Goal: Transaction & Acquisition: Book appointment/travel/reservation

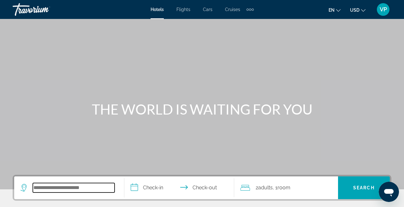
click at [87, 189] on input "Search hotel destination" at bounding box center [74, 187] width 82 height 9
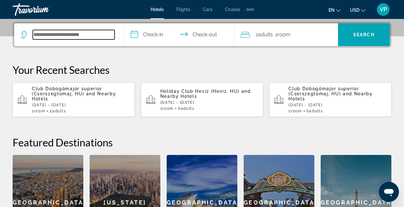
scroll to position [154, 0]
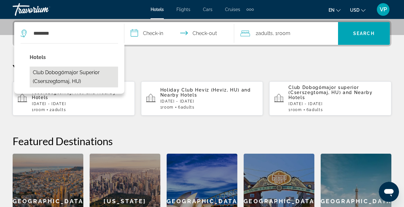
click at [62, 76] on button "Club Dobogómajor superior (Cserszegtomaj, HU)" at bounding box center [74, 77] width 88 height 21
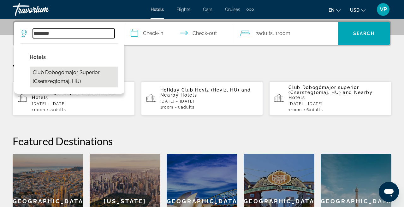
type input "**********"
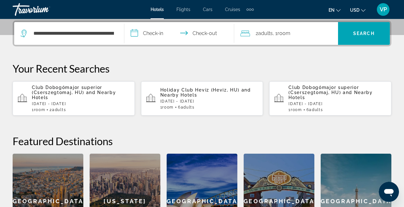
click at [154, 36] on input "**********" at bounding box center [180, 34] width 113 height 25
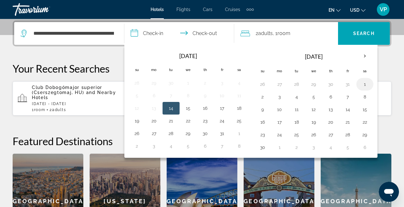
click at [365, 87] on button "1" at bounding box center [365, 84] width 10 height 9
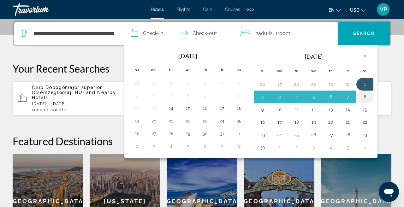
click at [365, 96] on button "8" at bounding box center [365, 96] width 10 height 9
type input "**********"
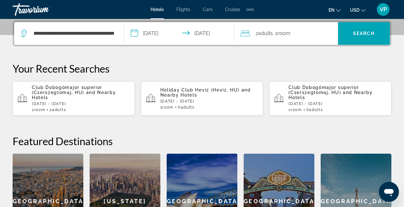
click at [309, 30] on div "2 Adult Adults , 1 Room rooms" at bounding box center [290, 33] width 98 height 9
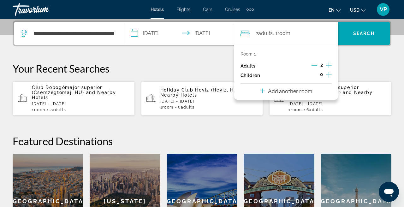
click at [330, 66] on icon "Increment adults" at bounding box center [329, 66] width 6 height 8
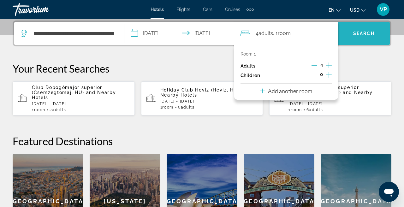
click at [359, 29] on span "Search" at bounding box center [364, 33] width 52 height 15
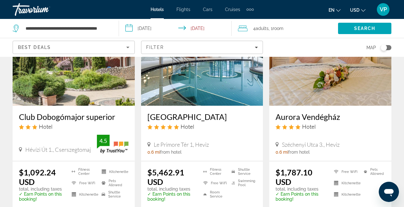
scroll to position [74, 0]
click at [257, 26] on span "Adults" at bounding box center [262, 28] width 13 height 5
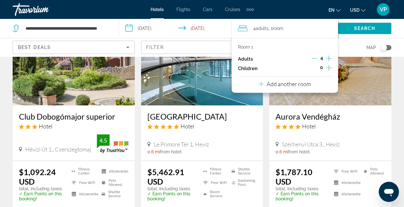
click at [314, 59] on icon "Decrement adults" at bounding box center [315, 58] width 6 height 0
click at [365, 28] on span "Search" at bounding box center [364, 28] width 21 height 5
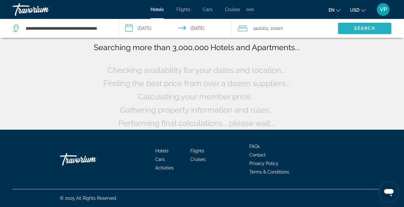
scroll to position [48, 0]
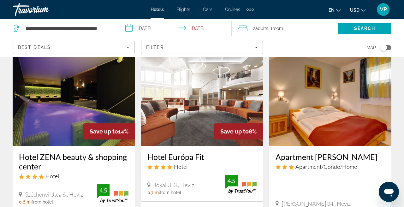
scroll to position [268, 0]
